Goal: Task Accomplishment & Management: Use online tool/utility

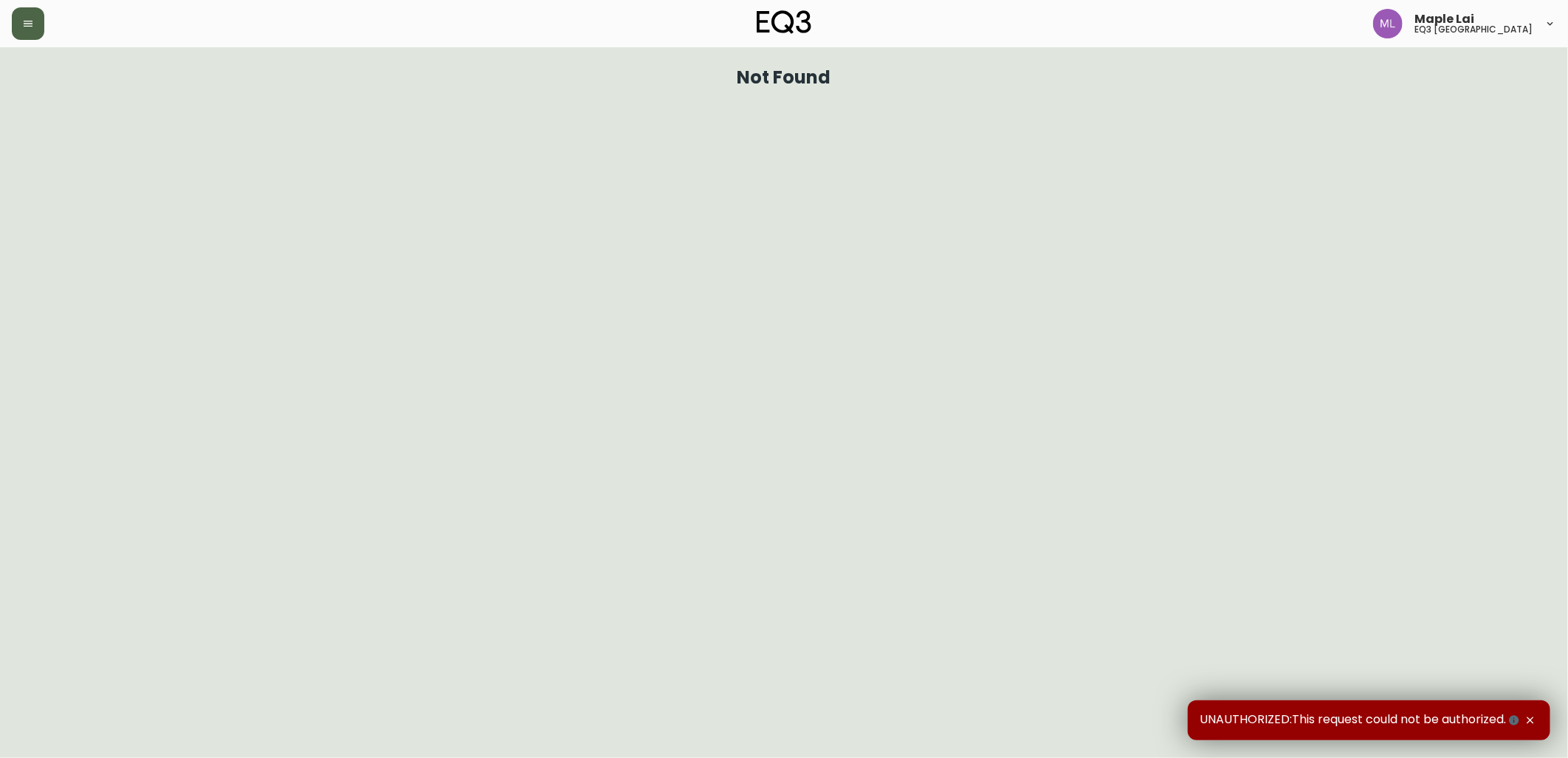
click at [23, 12] on button "button" at bounding box center [27, 24] width 32 height 32
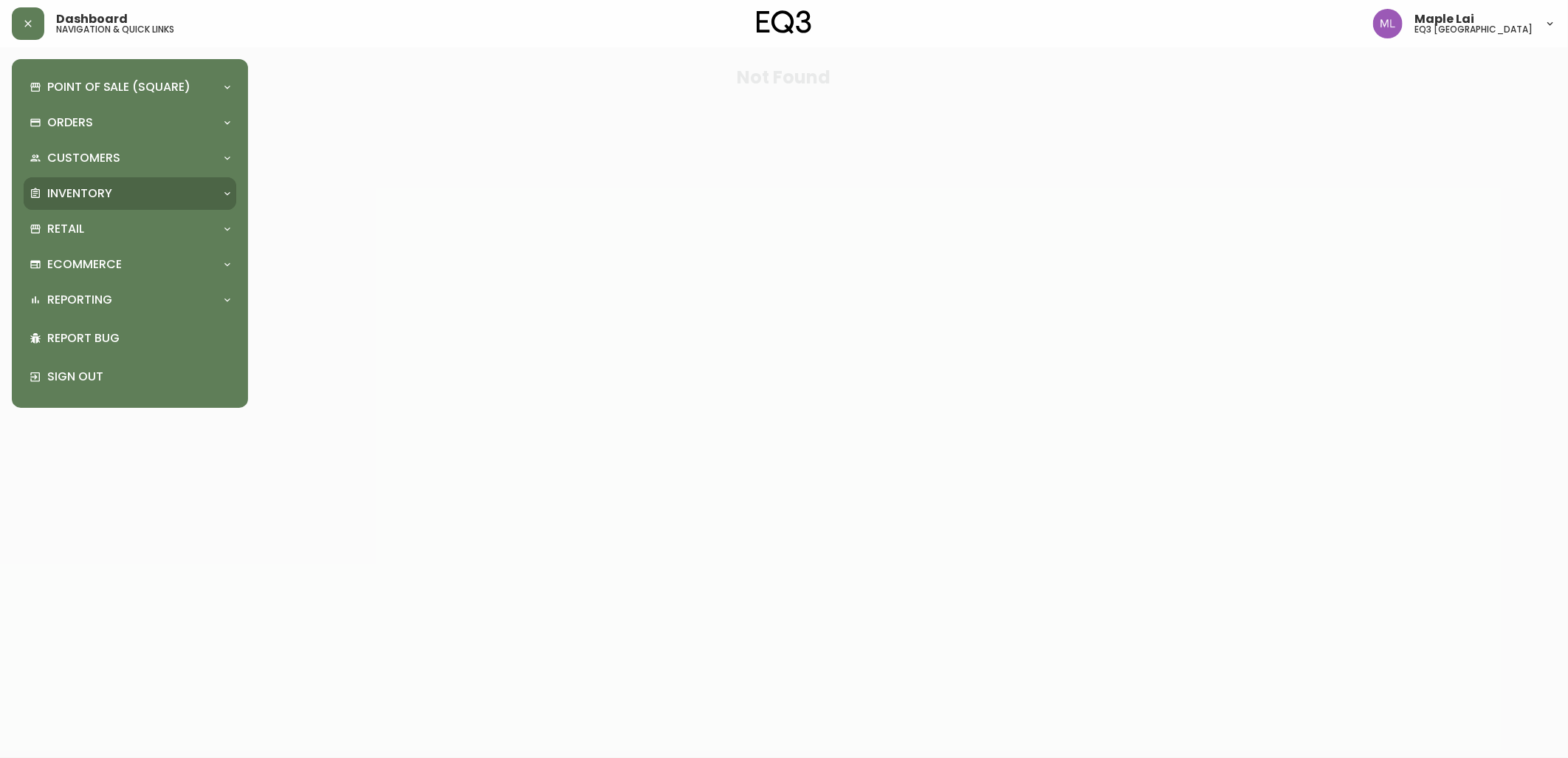
click at [144, 190] on div "Inventory" at bounding box center [123, 193] width 186 height 17
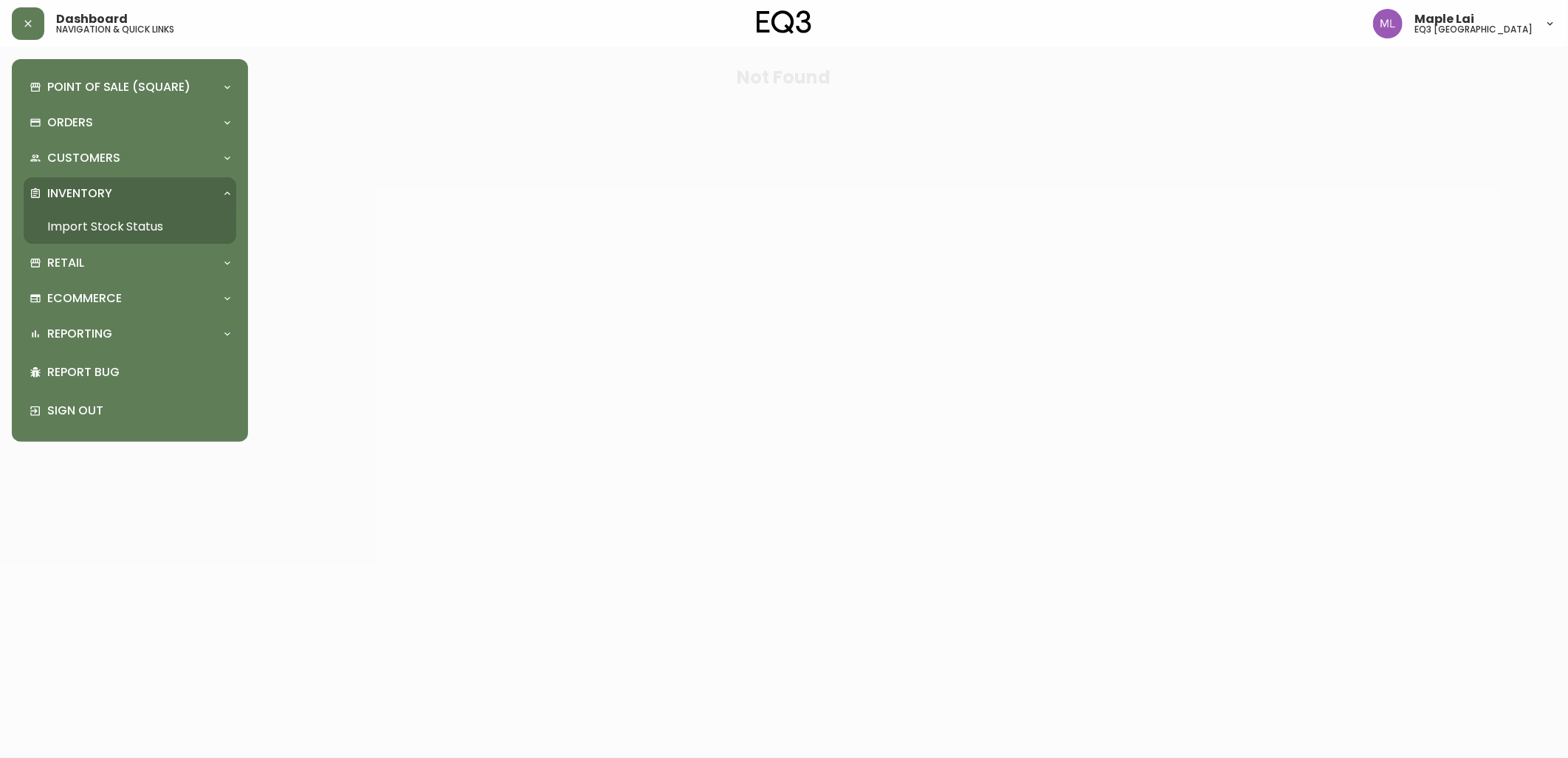
click at [157, 219] on link "Import Stock Status" at bounding box center [130, 227] width 213 height 34
